Goal: Use online tool/utility: Utilize a website feature to perform a specific function

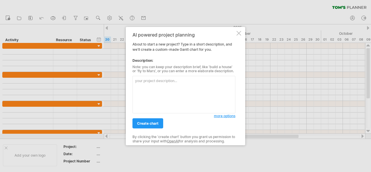
click at [165, 90] on textarea at bounding box center [184, 94] width 103 height 37
type textarea "Build a house"
click at [155, 121] on span "create chart" at bounding box center [147, 123] width 21 height 4
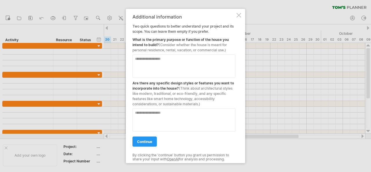
click at [180, 63] on textarea at bounding box center [184, 65] width 103 height 23
type textarea "*********"
click at [170, 116] on textarea at bounding box center [184, 119] width 103 height 23
type textarea "**********"
click at [140, 142] on span "continue" at bounding box center [144, 141] width 15 height 4
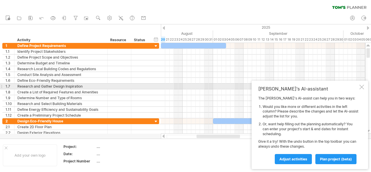
click at [361, 88] on div at bounding box center [362, 87] width 5 height 5
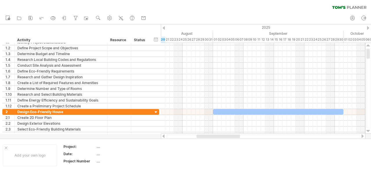
click at [346, 136] on div at bounding box center [264, 137] width 194 height 4
click at [361, 136] on div at bounding box center [363, 136] width 5 height 4
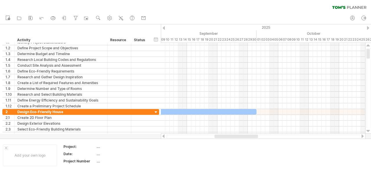
click at [361, 136] on div at bounding box center [363, 136] width 5 height 4
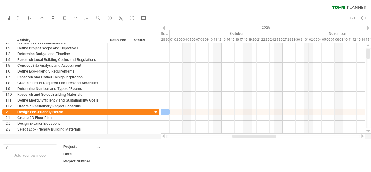
click at [361, 136] on div at bounding box center [363, 136] width 5 height 4
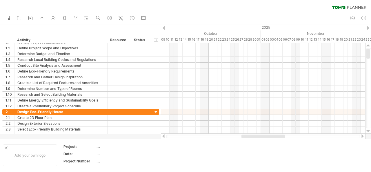
click at [196, 135] on div at bounding box center [264, 137] width 194 height 4
click at [182, 137] on div at bounding box center [264, 137] width 194 height 4
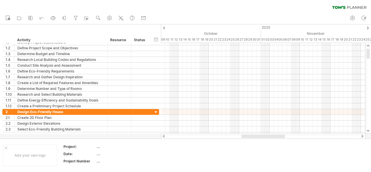
click at [163, 136] on div at bounding box center [163, 136] width 5 height 4
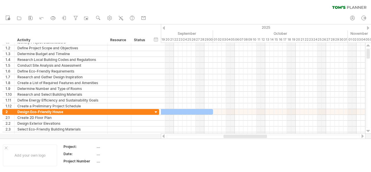
click at [163, 136] on div at bounding box center [163, 136] width 5 height 4
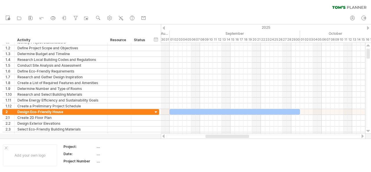
click at [163, 136] on div at bounding box center [163, 136] width 5 height 4
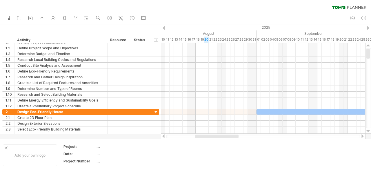
click at [163, 136] on div at bounding box center [163, 136] width 5 height 4
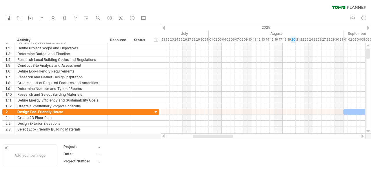
click at [163, 136] on div at bounding box center [163, 136] width 5 height 4
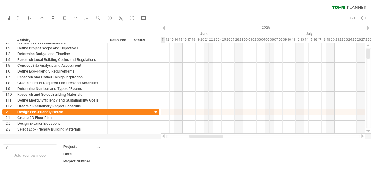
click at [163, 136] on div at bounding box center [163, 136] width 5 height 4
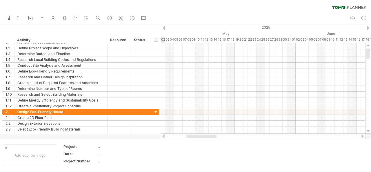
click at [163, 136] on div at bounding box center [163, 136] width 5 height 4
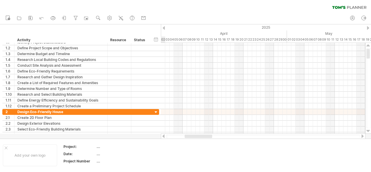
click at [171, 136] on div at bounding box center [264, 137] width 194 height 4
click at [164, 136] on div at bounding box center [163, 136] width 5 height 4
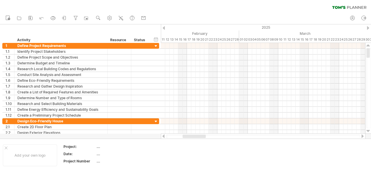
click at [169, 137] on div at bounding box center [264, 137] width 194 height 4
click at [164, 136] on div at bounding box center [163, 136] width 5 height 4
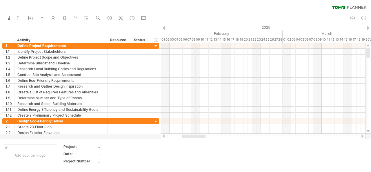
click at [164, 136] on div at bounding box center [163, 136] width 5 height 4
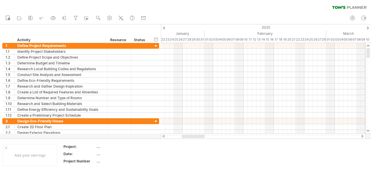
click at [164, 136] on div at bounding box center [163, 136] width 5 height 4
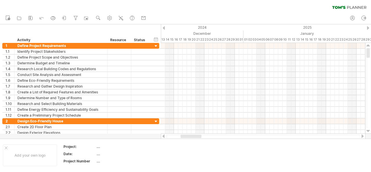
click at [164, 136] on div at bounding box center [163, 136] width 5 height 4
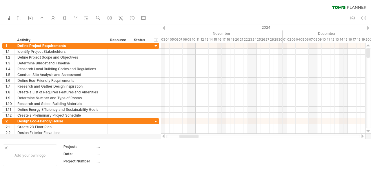
click at [164, 136] on div at bounding box center [163, 136] width 5 height 4
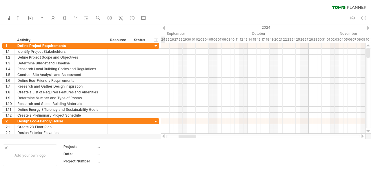
click at [164, 136] on div at bounding box center [163, 136] width 5 height 4
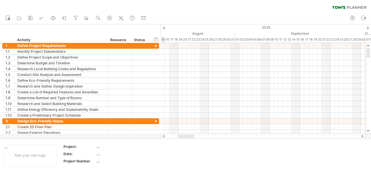
click at [164, 136] on div at bounding box center [163, 136] width 5 height 4
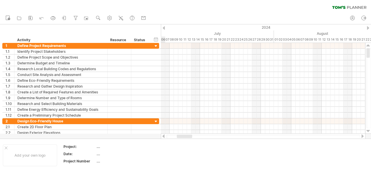
click at [164, 136] on div at bounding box center [163, 136] width 5 height 4
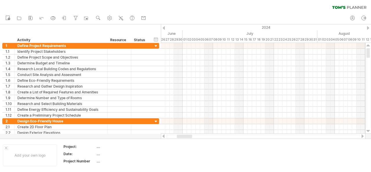
click at [171, 138] on div at bounding box center [264, 137] width 194 height 4
click at [164, 137] on div at bounding box center [163, 136] width 5 height 4
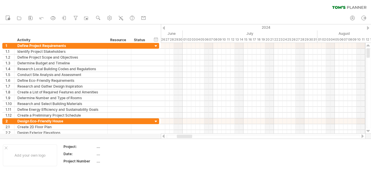
click at [164, 137] on div at bounding box center [163, 136] width 5 height 4
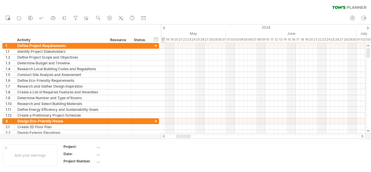
click at [164, 137] on div at bounding box center [163, 136] width 5 height 4
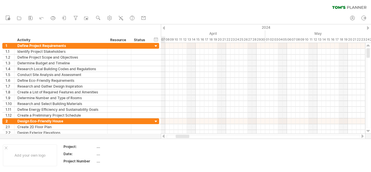
click at [164, 137] on div at bounding box center [163, 136] width 5 height 4
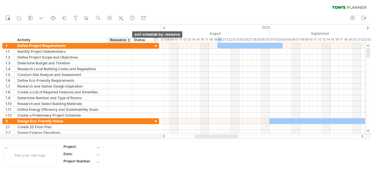
click at [128, 40] on div at bounding box center [129, 40] width 2 height 6
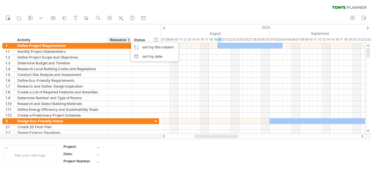
click at [25, 39] on div "Activity" at bounding box center [60, 40] width 87 height 6
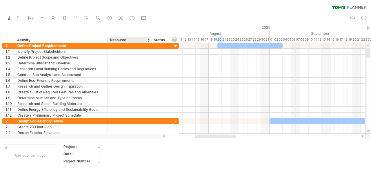
drag, startPoint x: 130, startPoint y: 39, endPoint x: 150, endPoint y: 39, distance: 19.7
click at [150, 39] on div at bounding box center [151, 40] width 2 height 6
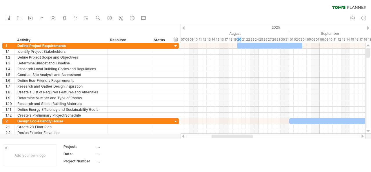
click at [136, 38] on div "Resource" at bounding box center [128, 40] width 37 height 6
click at [175, 39] on div "hide start/end/duration show start/end/duration" at bounding box center [176, 39] width 6 height 6
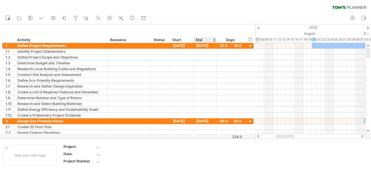
click at [203, 41] on div "End" at bounding box center [204, 40] width 17 height 6
click at [213, 40] on div at bounding box center [214, 40] width 2 height 6
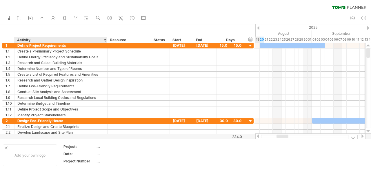
click at [99, 147] on div "...." at bounding box center [121, 146] width 49 height 5
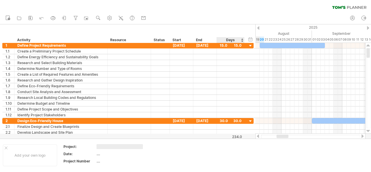
click at [238, 136] on div "234.0" at bounding box center [229, 137] width 25 height 4
click at [362, 135] on div at bounding box center [363, 136] width 5 height 4
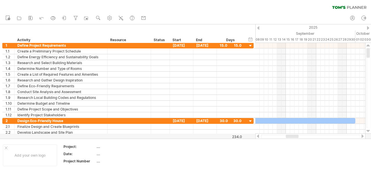
click at [362, 135] on div at bounding box center [363, 136] width 5 height 4
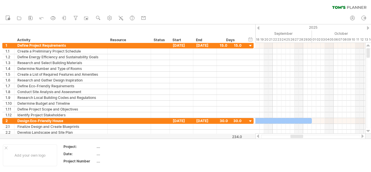
click at [257, 135] on div at bounding box center [258, 136] width 5 height 4
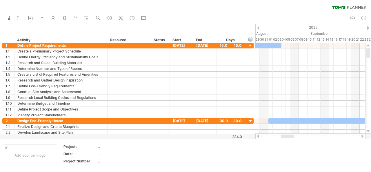
click at [257, 135] on div at bounding box center [258, 136] width 5 height 4
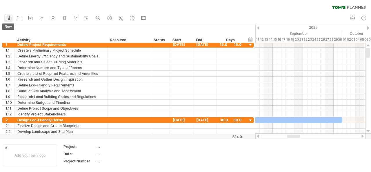
click at [11, 18] on link "new" at bounding box center [8, 19] width 8 height 8
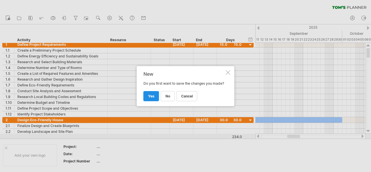
click at [155, 93] on link "yes" at bounding box center [152, 96] width 16 height 10
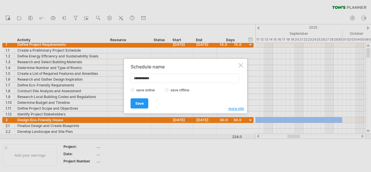
click at [242, 65] on div at bounding box center [241, 65] width 5 height 5
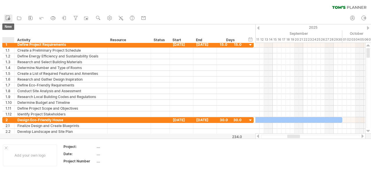
click at [10, 21] on link "new" at bounding box center [8, 19] width 8 height 8
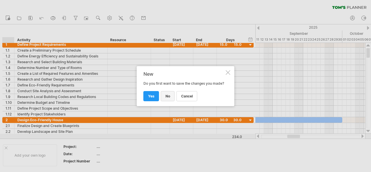
click at [172, 99] on link "no" at bounding box center [168, 96] width 14 height 10
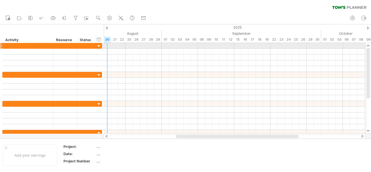
click at [106, 45] on div at bounding box center [235, 46] width 262 height 6
click at [104, 47] on div at bounding box center [235, 46] width 262 height 6
click at [106, 45] on div at bounding box center [235, 46] width 262 height 6
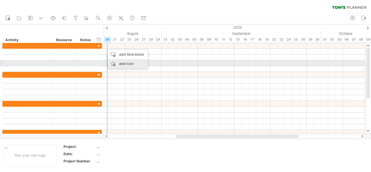
click at [126, 62] on div "add icon" at bounding box center [128, 63] width 40 height 9
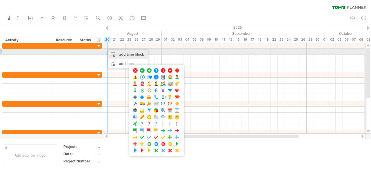
click at [121, 54] on div "add time block" at bounding box center [128, 54] width 40 height 9
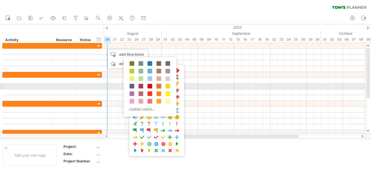
click at [159, 85] on span at bounding box center [159, 86] width 5 height 5
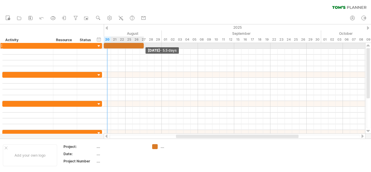
drag, startPoint x: 111, startPoint y: 46, endPoint x: 145, endPoint y: 46, distance: 34.2
click at [145, 46] on div "[DATE] - 5.5 days" at bounding box center [235, 88] width 262 height 91
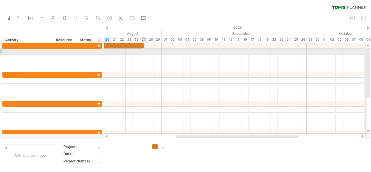
click at [144, 51] on div at bounding box center [235, 52] width 262 height 6
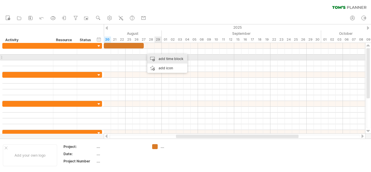
click at [158, 59] on div "add time block" at bounding box center [167, 58] width 40 height 9
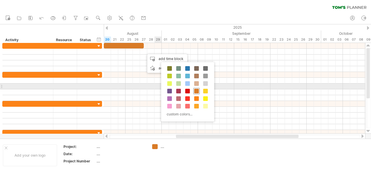
click at [195, 88] on div at bounding box center [197, 91] width 6 height 6
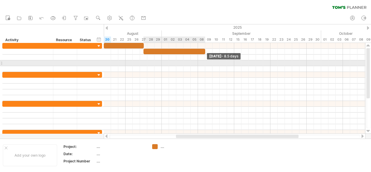
drag, startPoint x: 151, startPoint y: 53, endPoint x: 205, endPoint y: 66, distance: 55.7
click at [205, 66] on div "[DATE] - 8.5 days" at bounding box center [235, 88] width 262 height 91
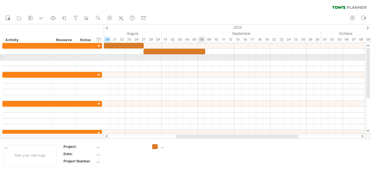
click at [203, 56] on div at bounding box center [235, 58] width 262 height 6
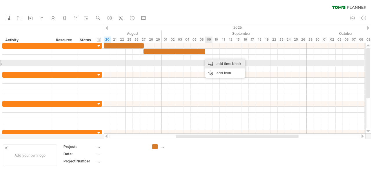
click at [219, 63] on div "add time block" at bounding box center [225, 63] width 40 height 9
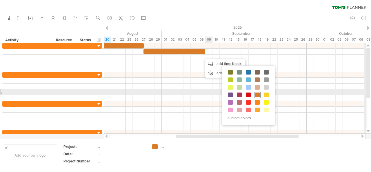
click at [259, 93] on span at bounding box center [257, 95] width 5 height 5
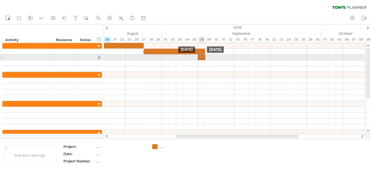
drag, startPoint x: 207, startPoint y: 57, endPoint x: 203, endPoint y: 58, distance: 4.2
click at [203, 58] on div at bounding box center [201, 58] width 7 height 6
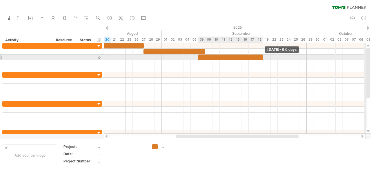
drag, startPoint x: 205, startPoint y: 56, endPoint x: 264, endPoint y: 57, distance: 59.2
click at [264, 57] on span at bounding box center [263, 58] width 2 height 6
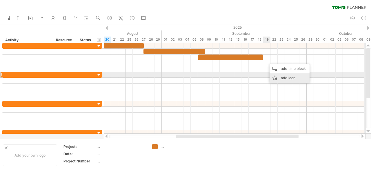
click at [283, 76] on div "add icon" at bounding box center [290, 77] width 40 height 9
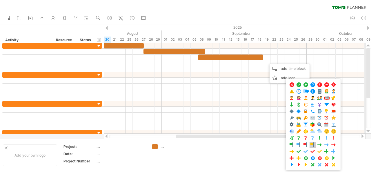
click at [314, 145] on span at bounding box center [313, 145] width 6 height 6
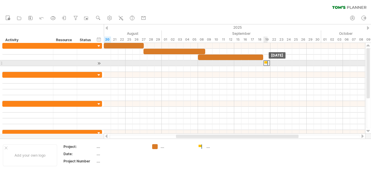
click at [267, 61] on div at bounding box center [267, 63] width 6 height 6
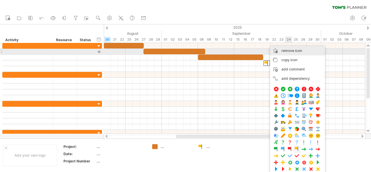
click at [290, 52] on span "remove icon" at bounding box center [292, 50] width 21 height 4
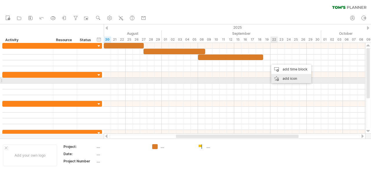
click at [292, 78] on div "add icon" at bounding box center [292, 78] width 40 height 9
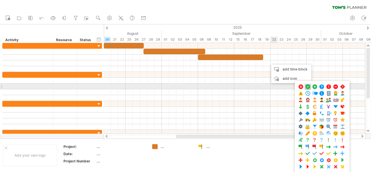
click at [308, 86] on span at bounding box center [308, 87] width 6 height 6
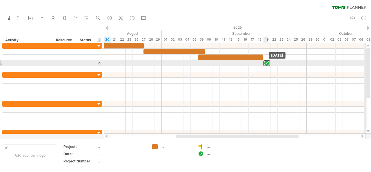
click at [267, 63] on div at bounding box center [267, 63] width 6 height 6
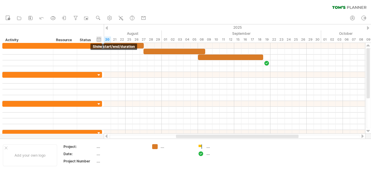
click at [98, 39] on div "hide start/end/duration show start/end/duration" at bounding box center [99, 39] width 6 height 6
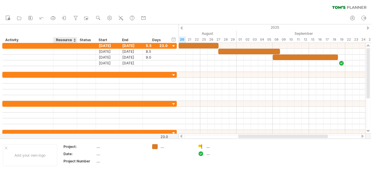
click at [62, 40] on div "Resource" at bounding box center [65, 40] width 18 height 6
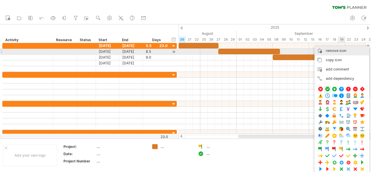
click at [349, 52] on div "remove icon remove selected items" at bounding box center [342, 50] width 55 height 9
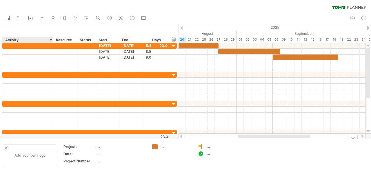
click at [6, 147] on div at bounding box center [6, 148] width 3 height 3
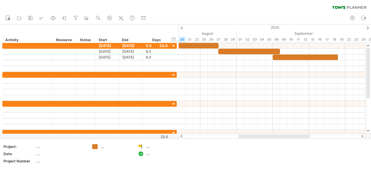
click at [323, 137] on div at bounding box center [272, 137] width 176 height 4
click at [341, 135] on div at bounding box center [272, 137] width 176 height 4
click at [227, 136] on div at bounding box center [272, 137] width 176 height 4
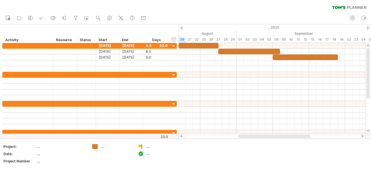
click at [227, 136] on div at bounding box center [272, 137] width 176 height 4
click at [139, 37] on div at bounding box center [140, 40] width 2 height 6
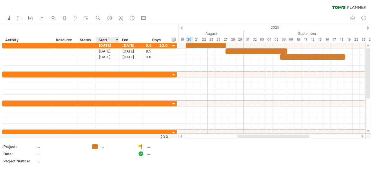
click at [107, 40] on div "Start" at bounding box center [107, 40] width 17 height 6
